Goal: Transaction & Acquisition: Purchase product/service

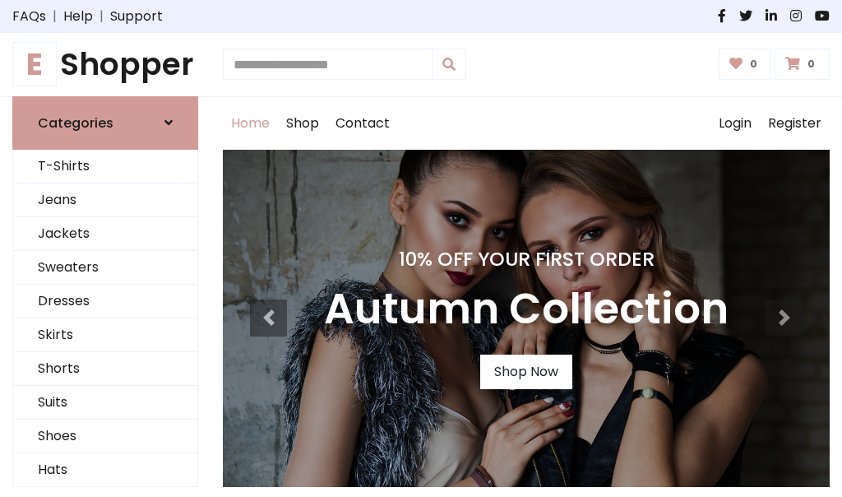
click at [421, 248] on h4 "10% Off Your First Order" at bounding box center [526, 259] width 405 height 23
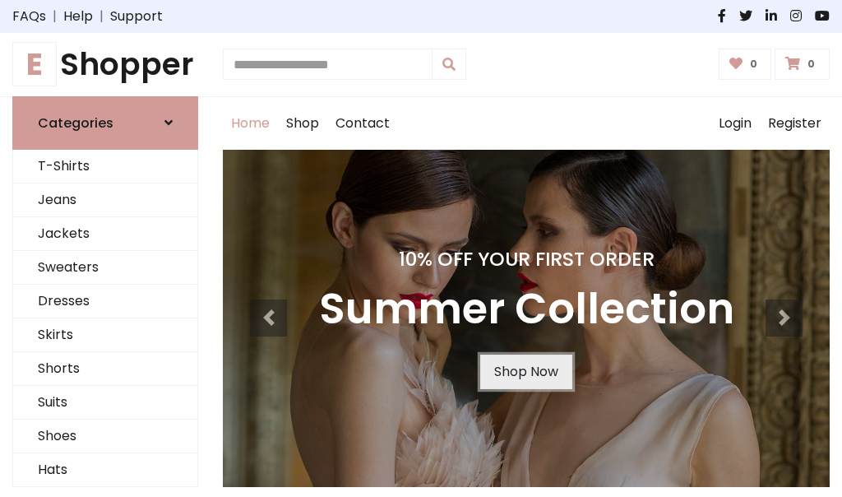
click at [526, 371] on link "Shop Now" at bounding box center [526, 371] width 92 height 35
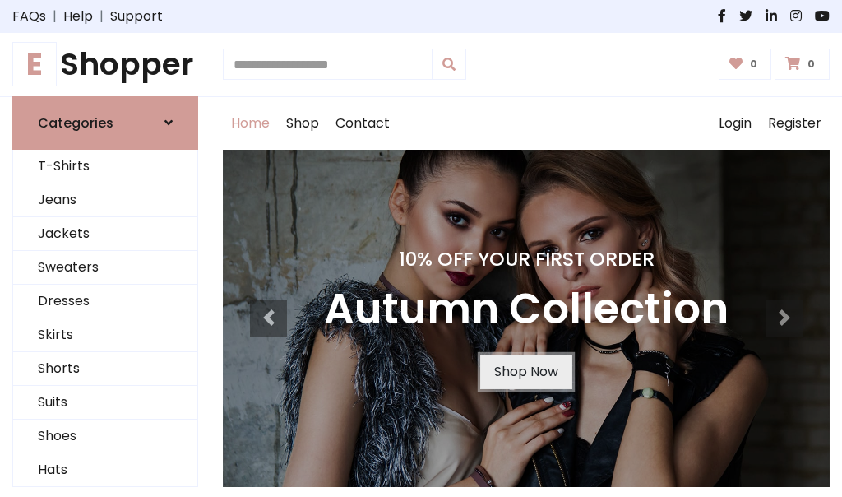
click at [526, 371] on link "Shop Now" at bounding box center [526, 371] width 92 height 35
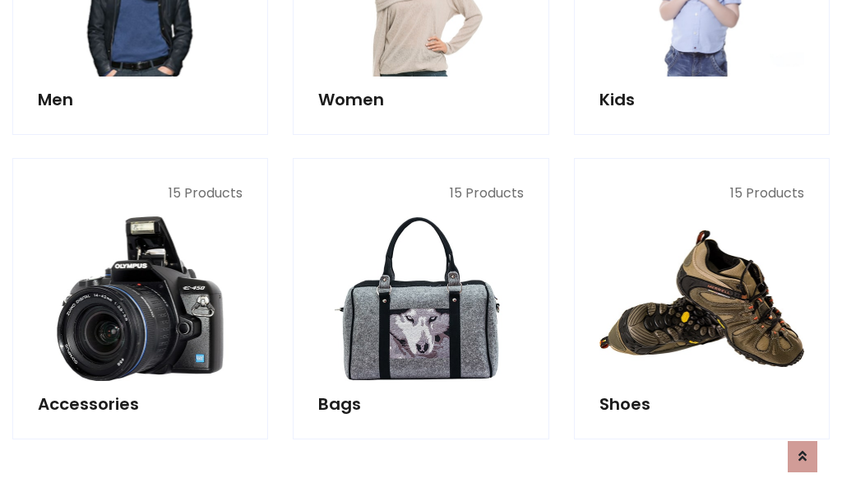
scroll to position [1640, 0]
